Goal: Transaction & Acquisition: Obtain resource

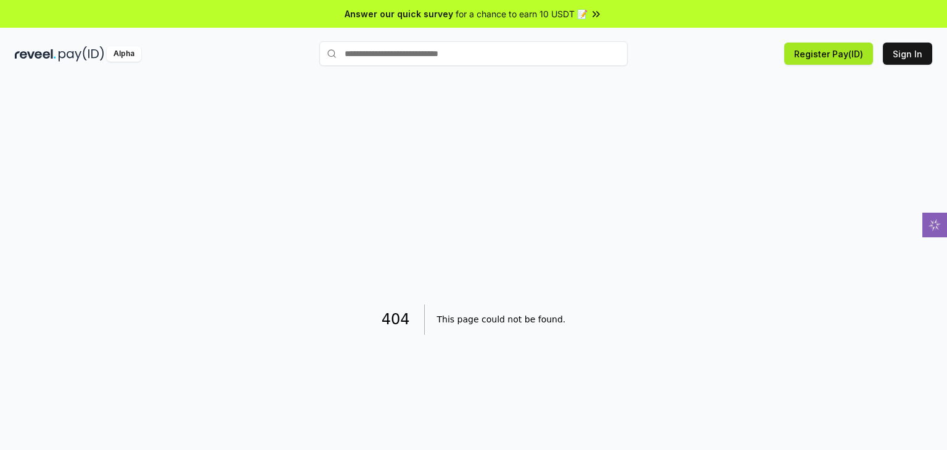
click at [713, 59] on button "Register Pay(ID)" at bounding box center [828, 54] width 89 height 22
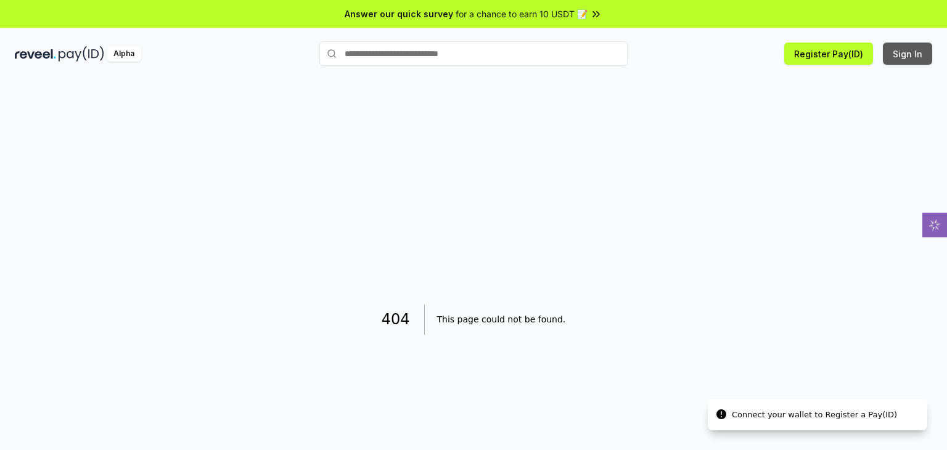
click at [713, 52] on button "Sign In" at bounding box center [907, 54] width 49 height 22
